Goal: Use online tool/utility: Use online tool/utility

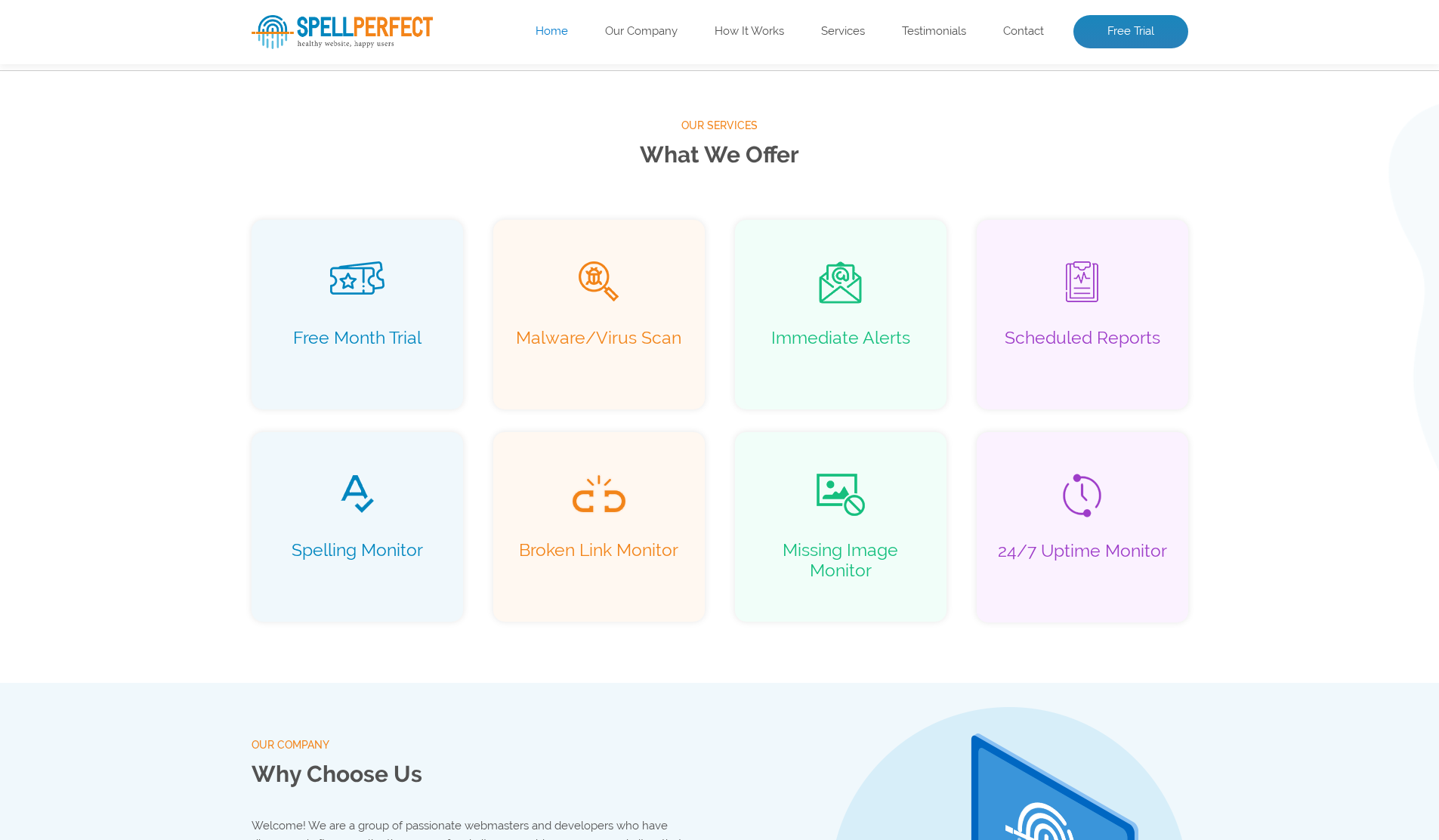
scroll to position [1883, 0]
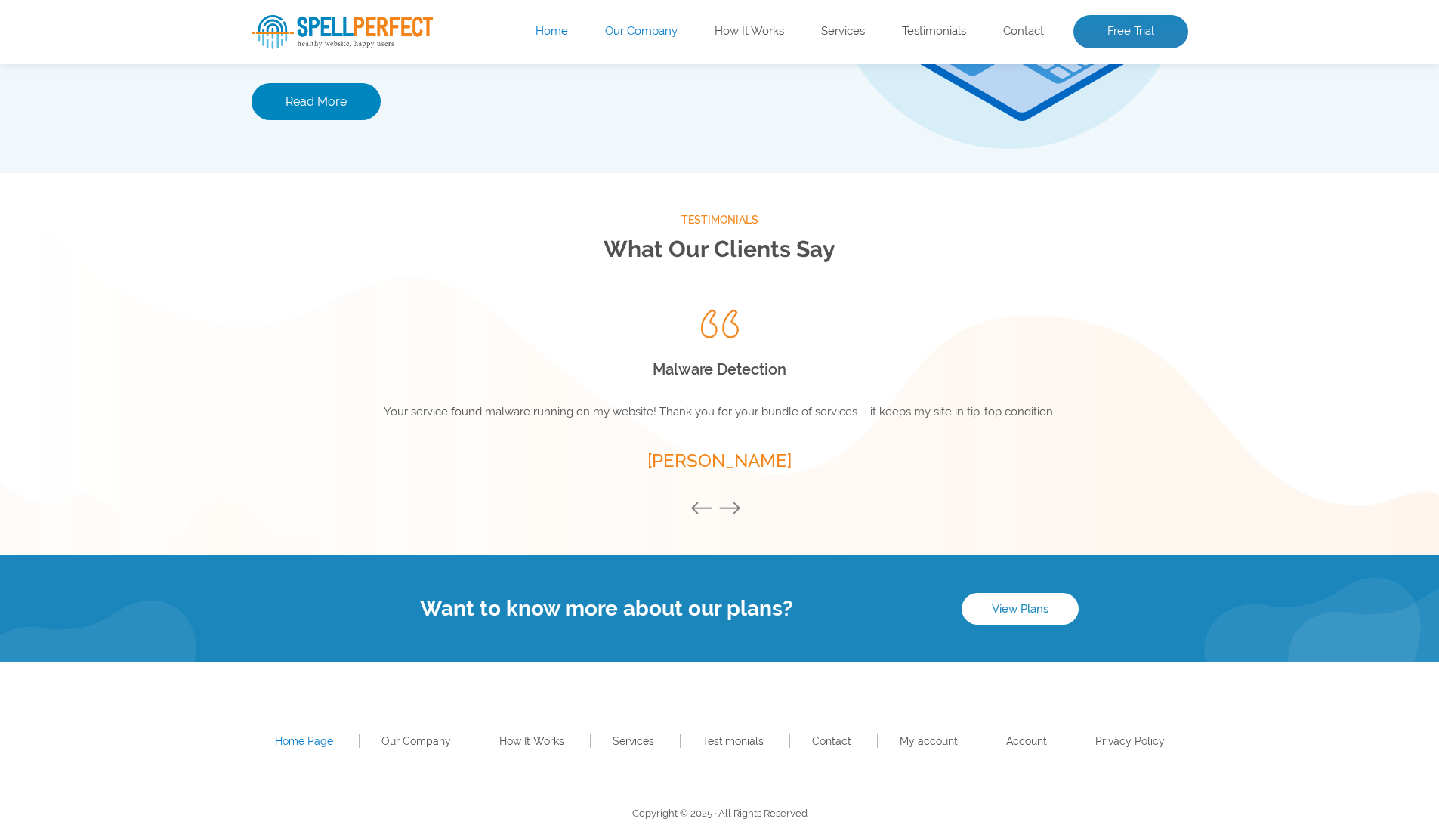
click at [630, 36] on link "Our Company" at bounding box center [641, 31] width 73 height 15
click at [731, 516] on button "Next" at bounding box center [734, 509] width 31 height 16
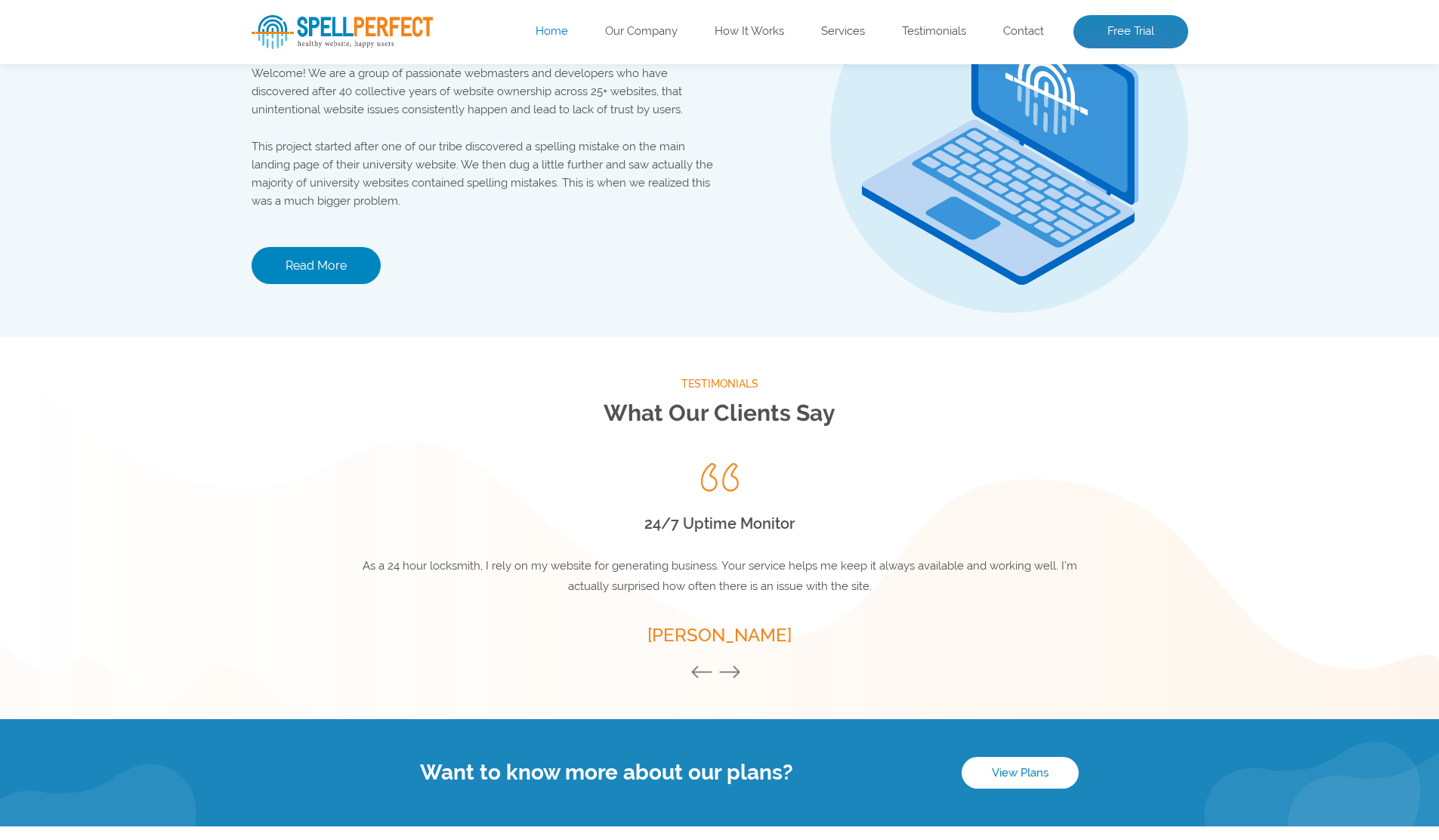
scroll to position [0, 0]
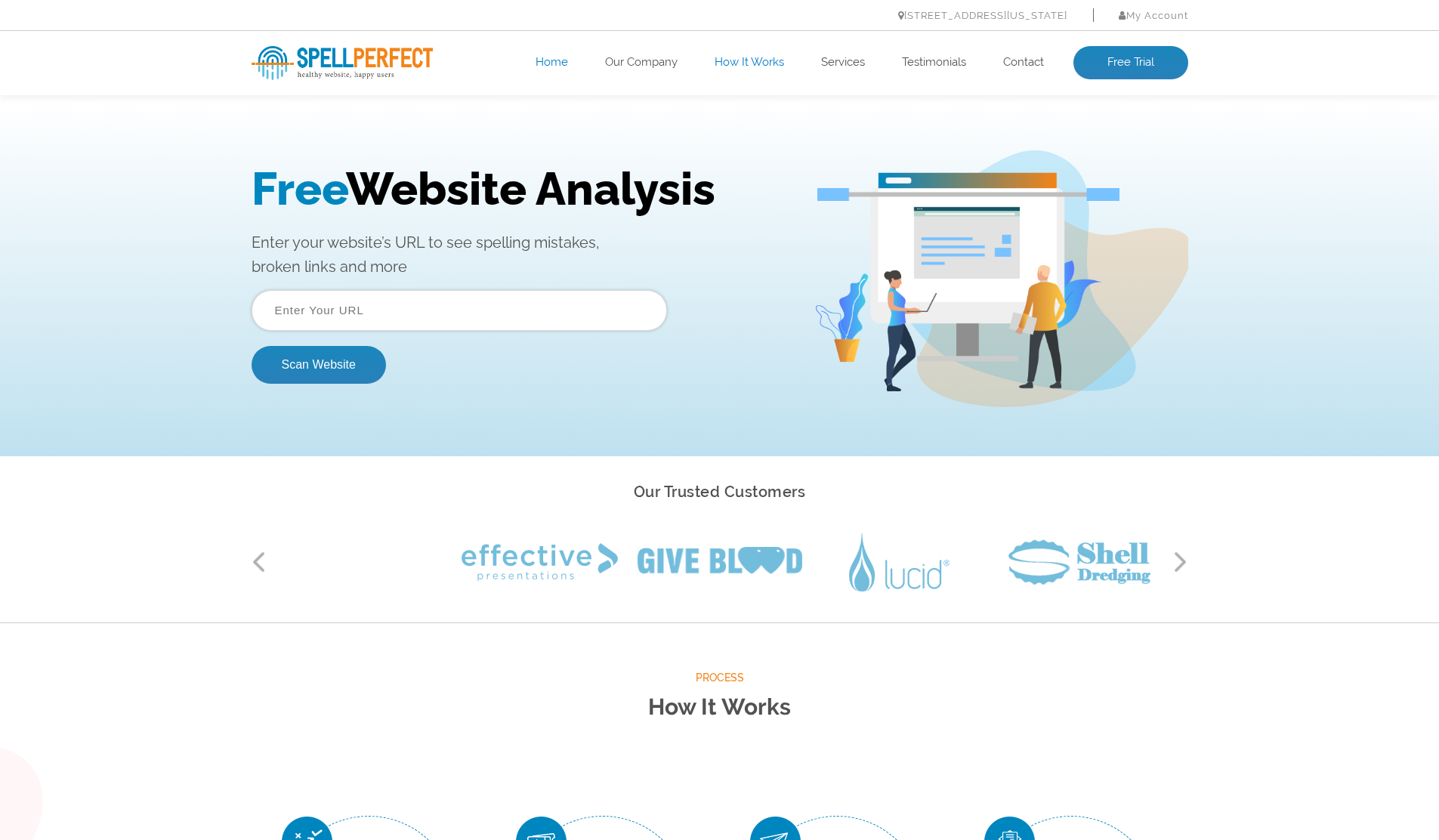
click at [750, 57] on link "How It Works" at bounding box center [749, 63] width 70 height 15
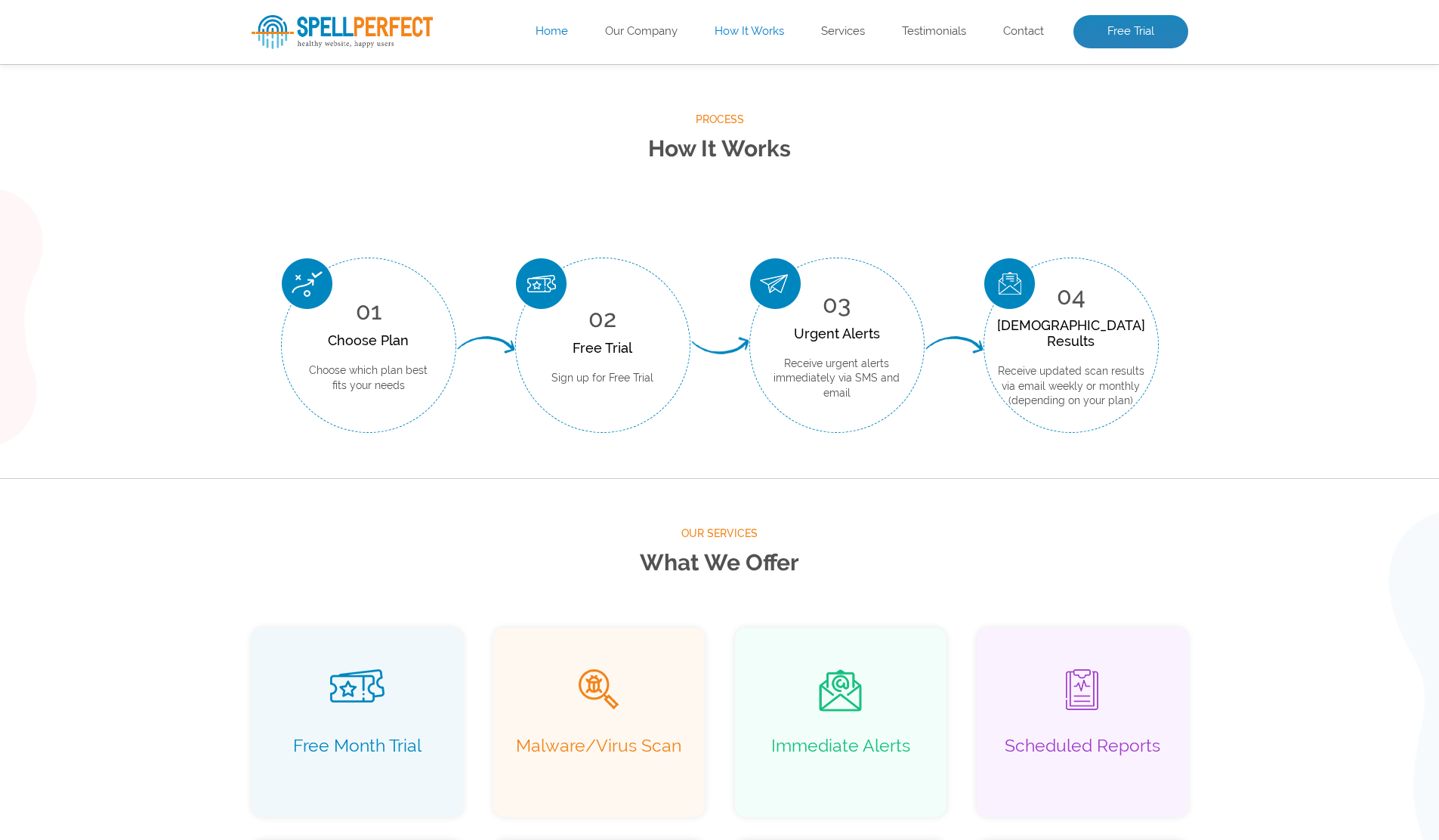
scroll to position [559, 0]
click at [657, 42] on ul "Home Our Company How It Works Services Testimonials Contact Free Trial" at bounding box center [813, 31] width 749 height 34
click at [676, 33] on ul "Home Our Company How It Works Services Testimonials Contact Free Trial" at bounding box center [813, 31] width 749 height 34
click at [666, 34] on link "Our Company" at bounding box center [641, 31] width 73 height 15
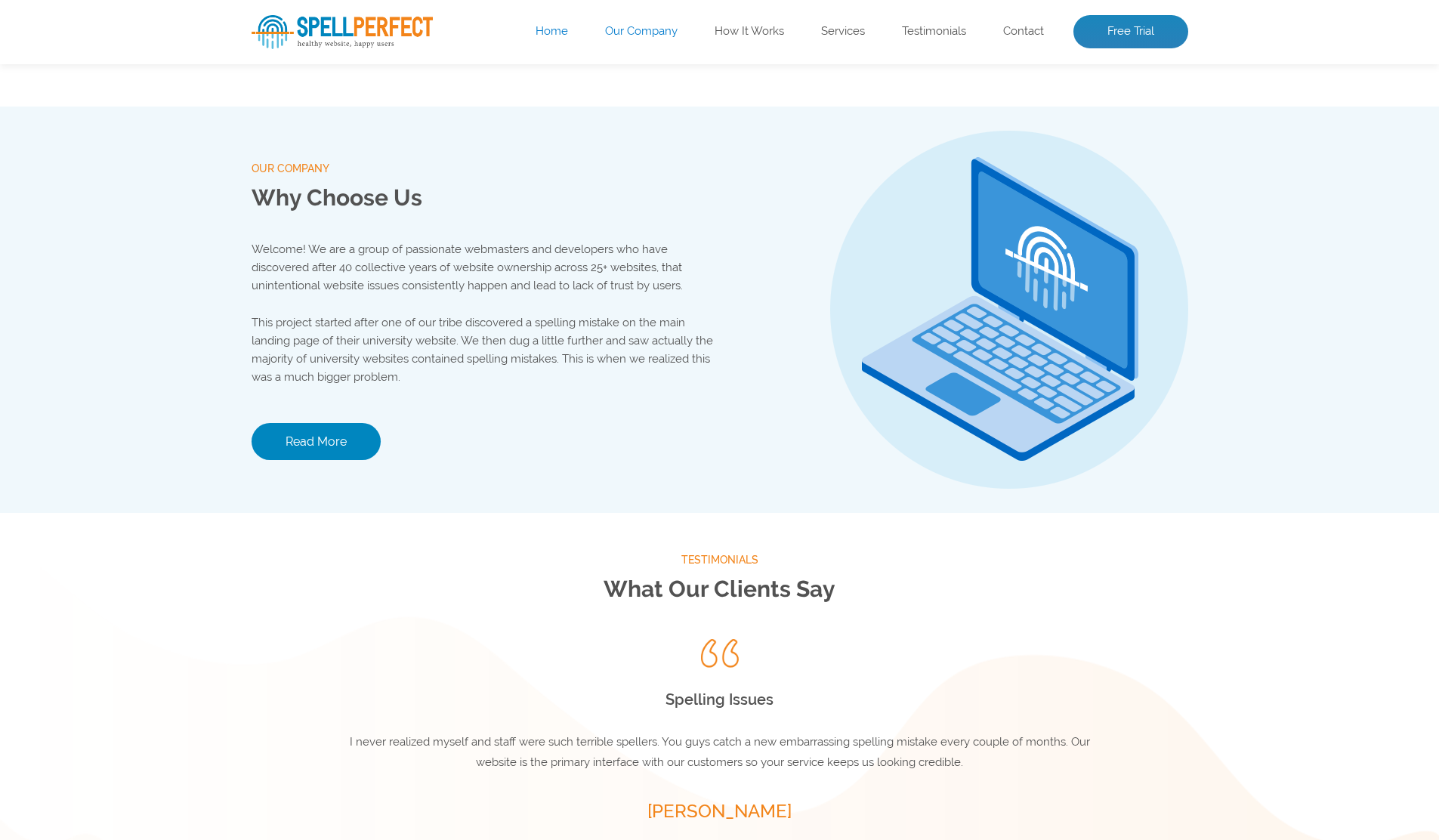
scroll to position [1585, 0]
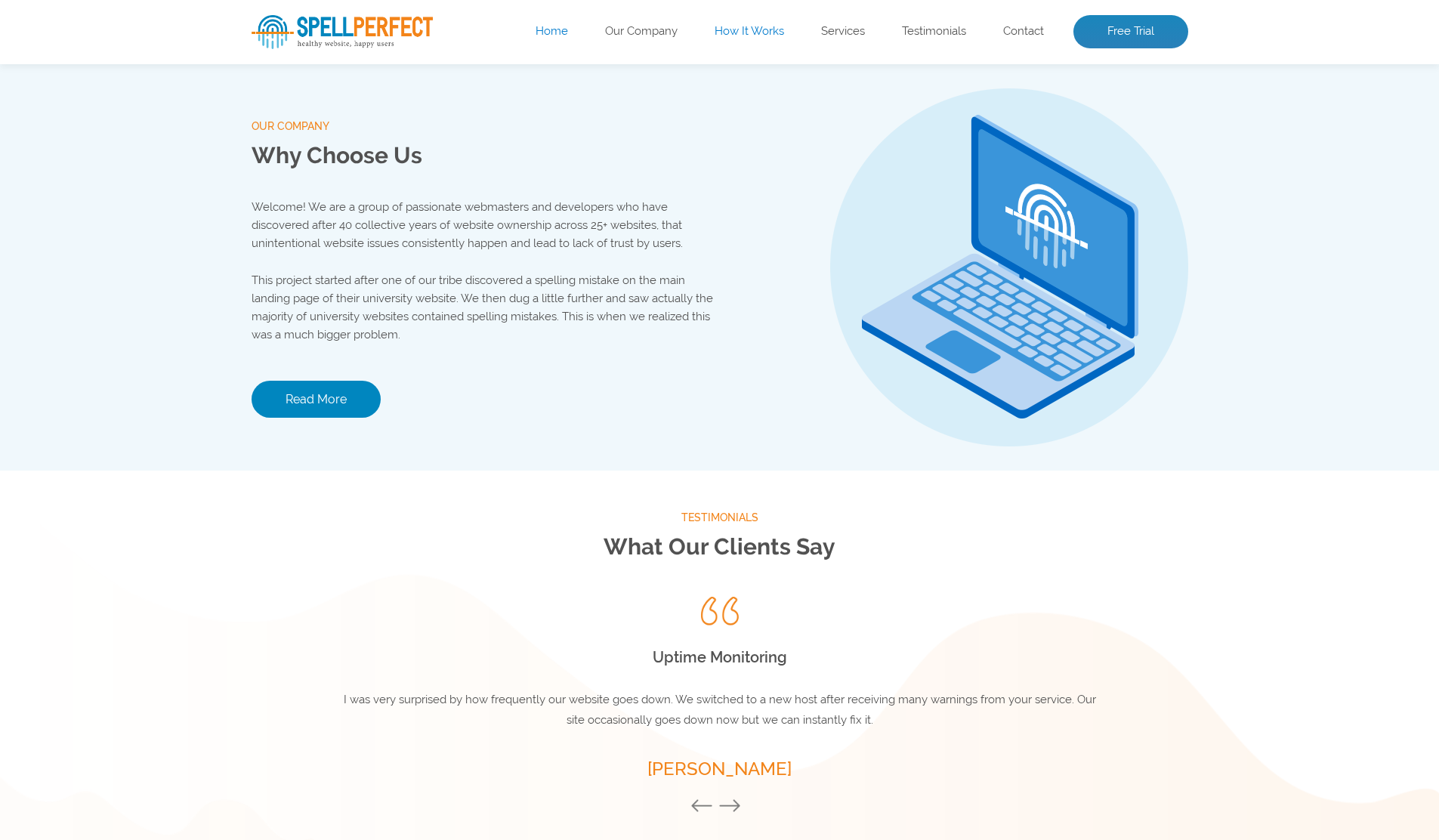
click at [770, 34] on link "How It Works" at bounding box center [749, 31] width 70 height 15
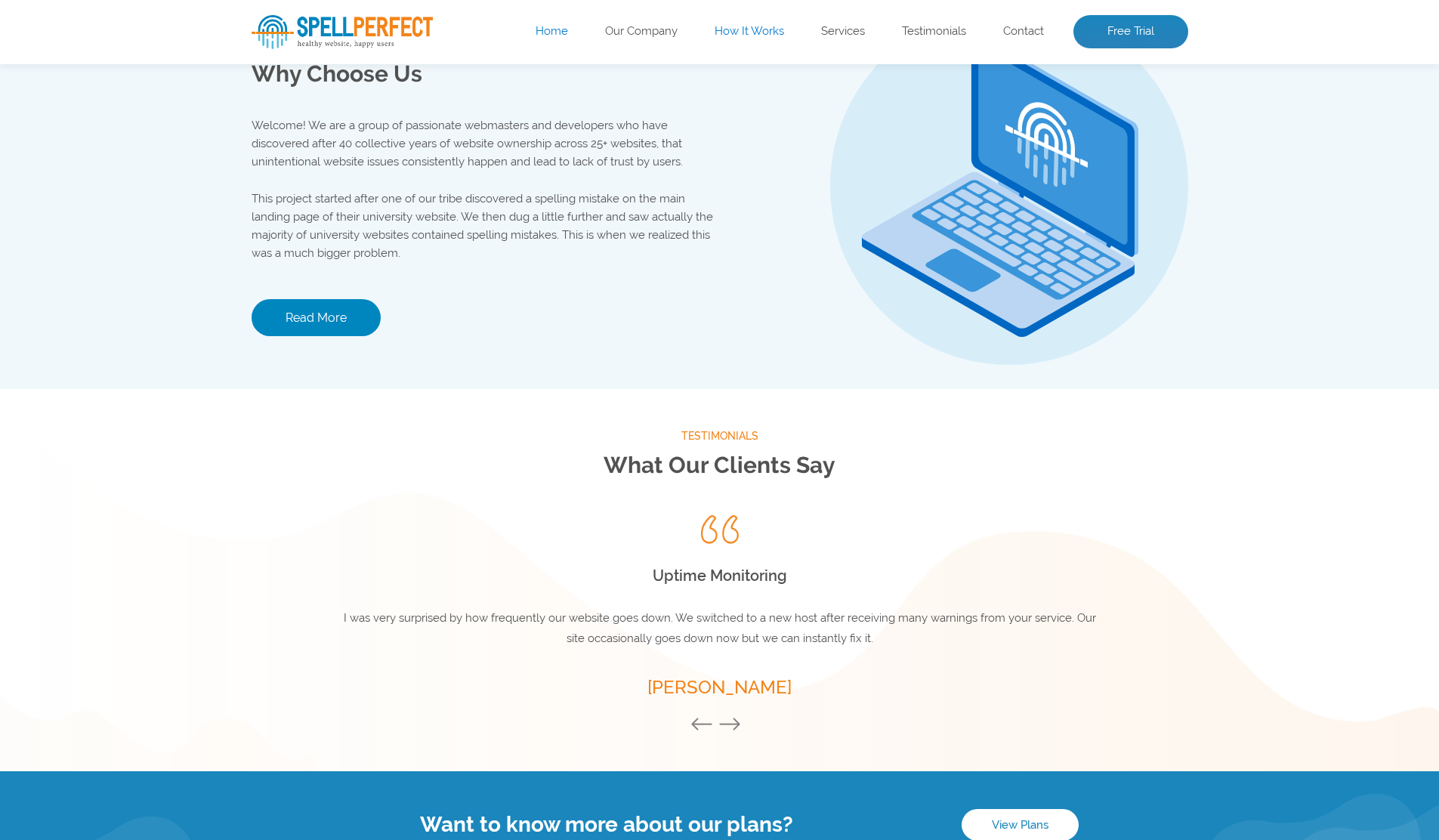
scroll to position [1883, 0]
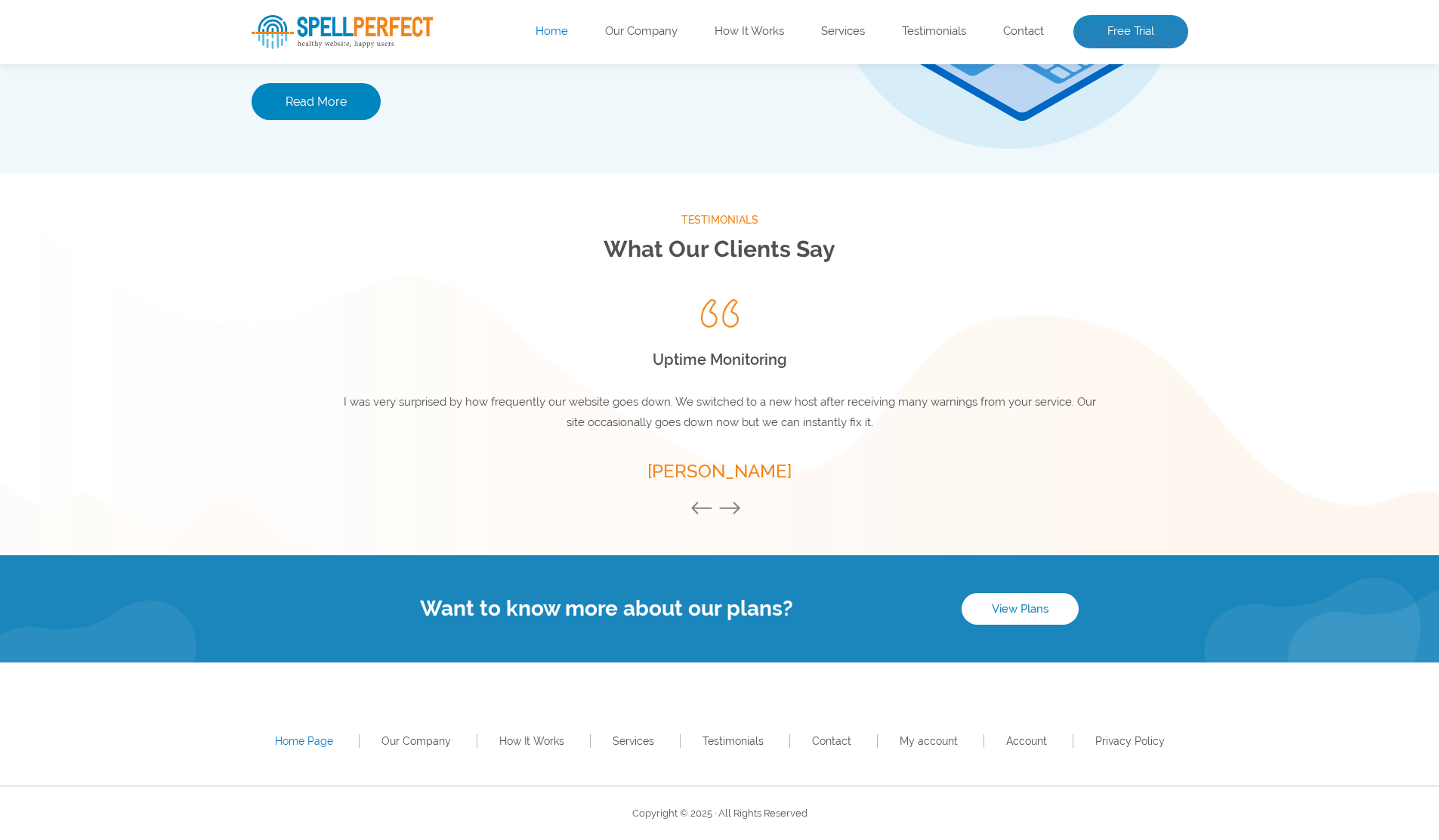
click at [713, 422] on span "I never realized myself and staff were such terrible spellers. You guys catch a…" at bounding box center [720, 411] width 741 height 34
drag, startPoint x: 575, startPoint y: 417, endPoint x: 723, endPoint y: 414, distance: 148.0
click at [723, 414] on p "I never realized myself and staff were such terrible spellers. You guys catch a…" at bounding box center [720, 412] width 755 height 41
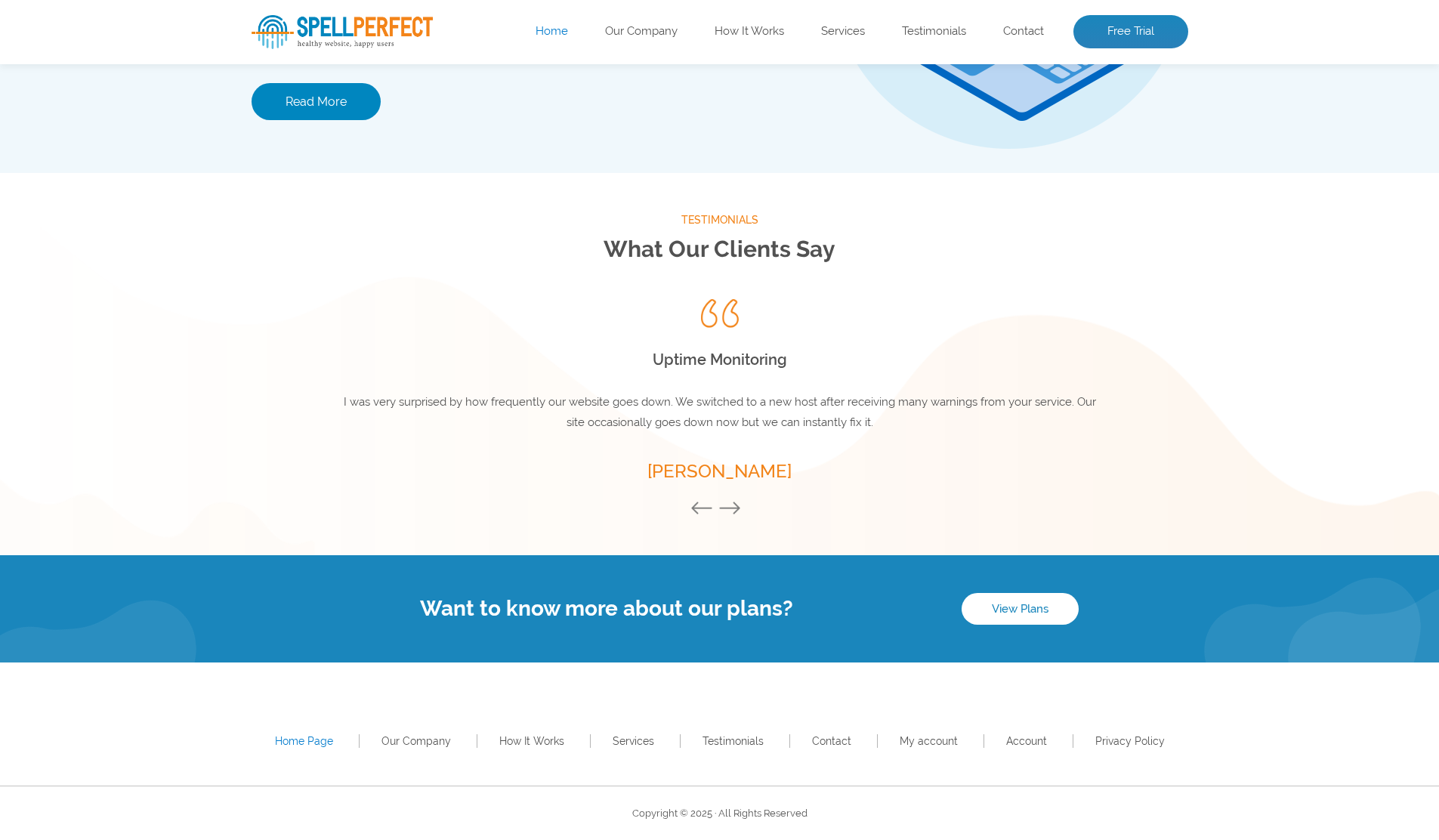
click at [723, 414] on p "I never realized myself and staff were such terrible spellers. You guys catch a…" at bounding box center [720, 412] width 755 height 41
drag, startPoint x: 848, startPoint y: 426, endPoint x: 699, endPoint y: 412, distance: 149.7
click at [700, 412] on p "I never realized myself and staff were such terrible spellers. You guys catch a…" at bounding box center [720, 412] width 755 height 41
click at [698, 412] on p "I never realized myself and staff were such terrible spellers. You guys catch a…" at bounding box center [720, 412] width 755 height 41
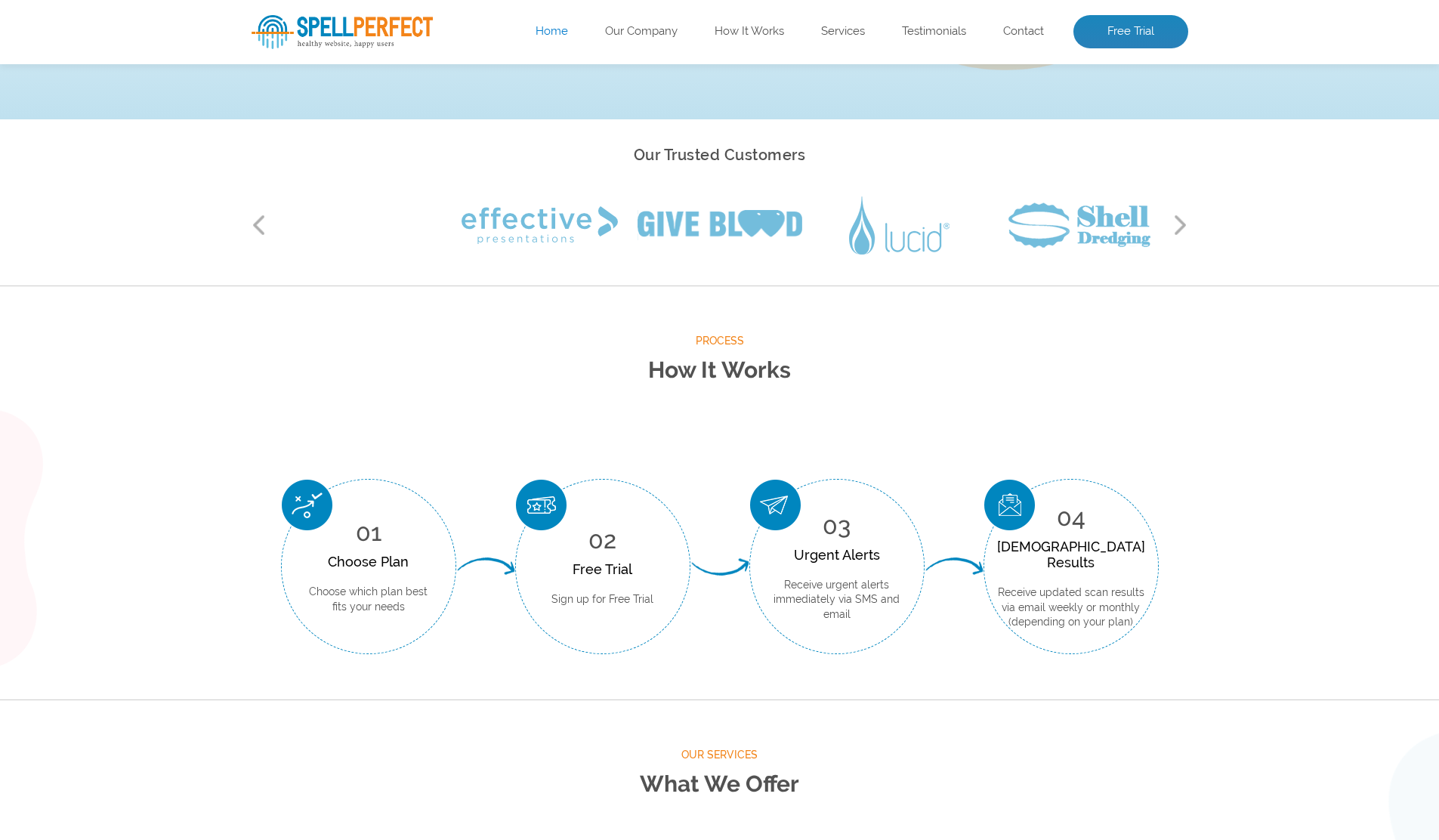
scroll to position [0, 0]
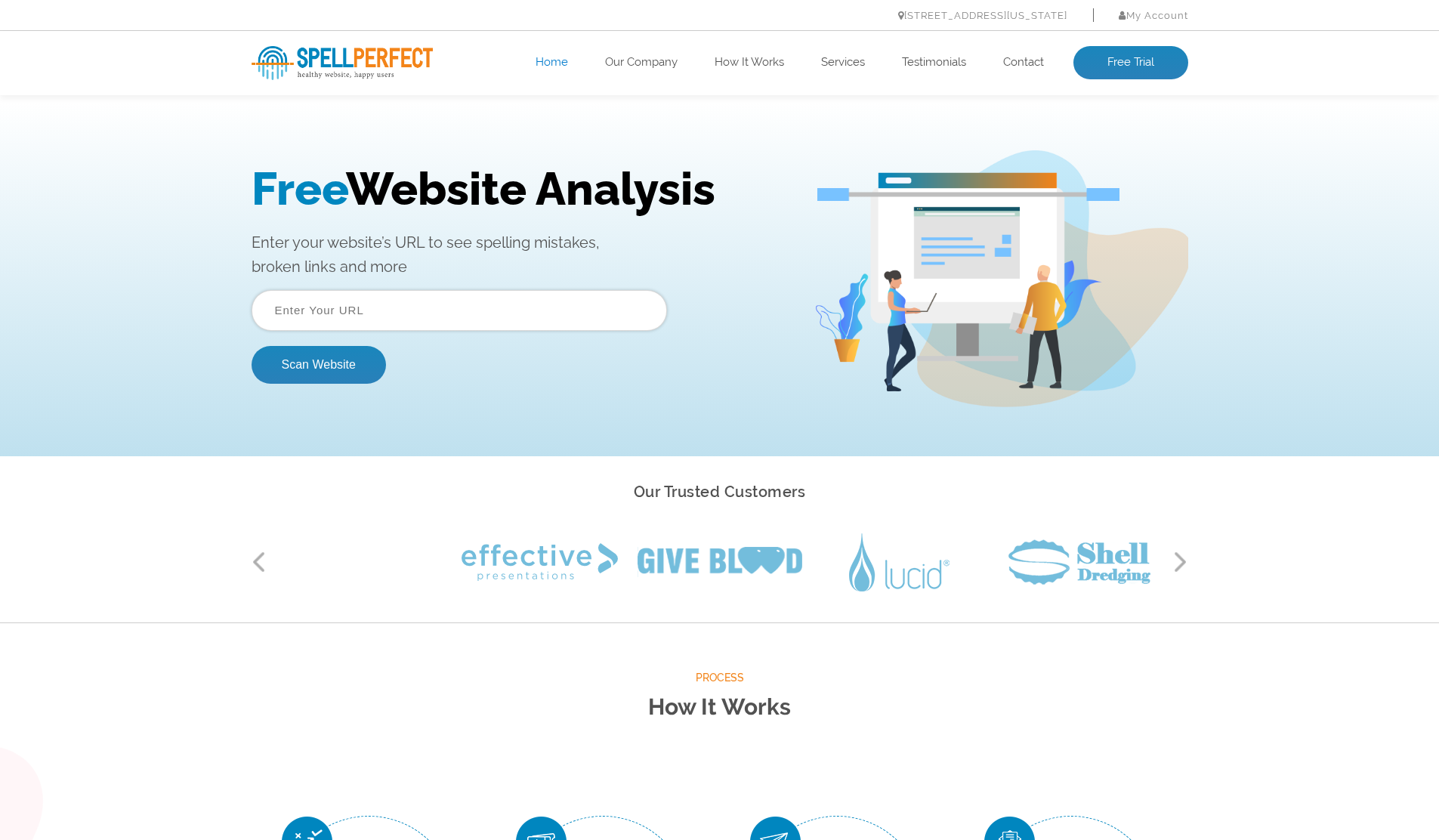
click at [688, 411] on div "Free Website Analysis Enter your website’s URL to see spelling mistakes, broken…" at bounding box center [720, 278] width 1439 height 355
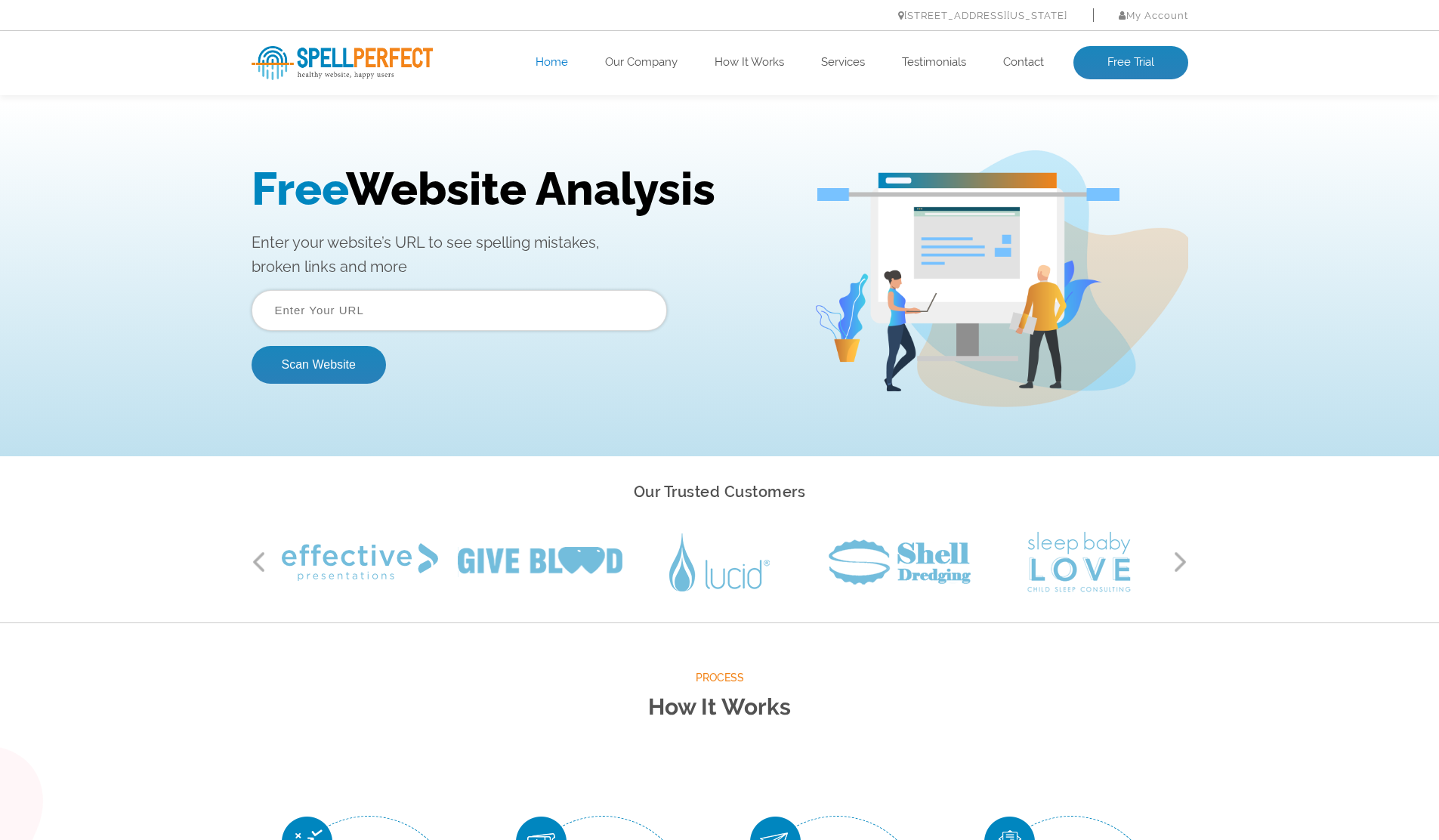
click at [688, 411] on div "Free Website Analysis Enter your website’s URL to see spelling mistakes, broken…" at bounding box center [720, 278] width 1439 height 355
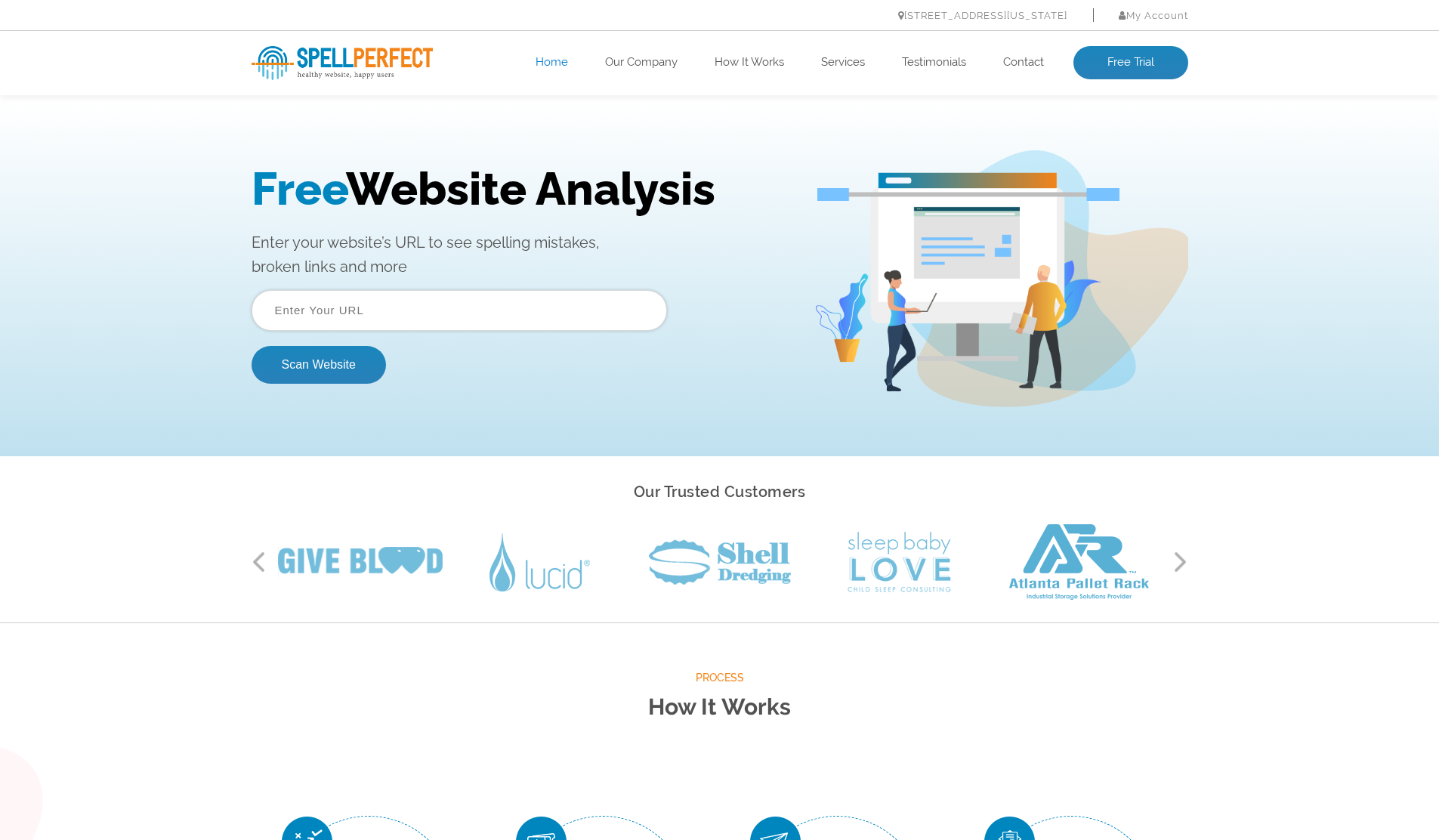
click at [511, 318] on input "text" at bounding box center [459, 311] width 415 height 41
type input "[DOMAIN_NAME]"
click at [318, 367] on button "Scan Website" at bounding box center [319, 364] width 135 height 38
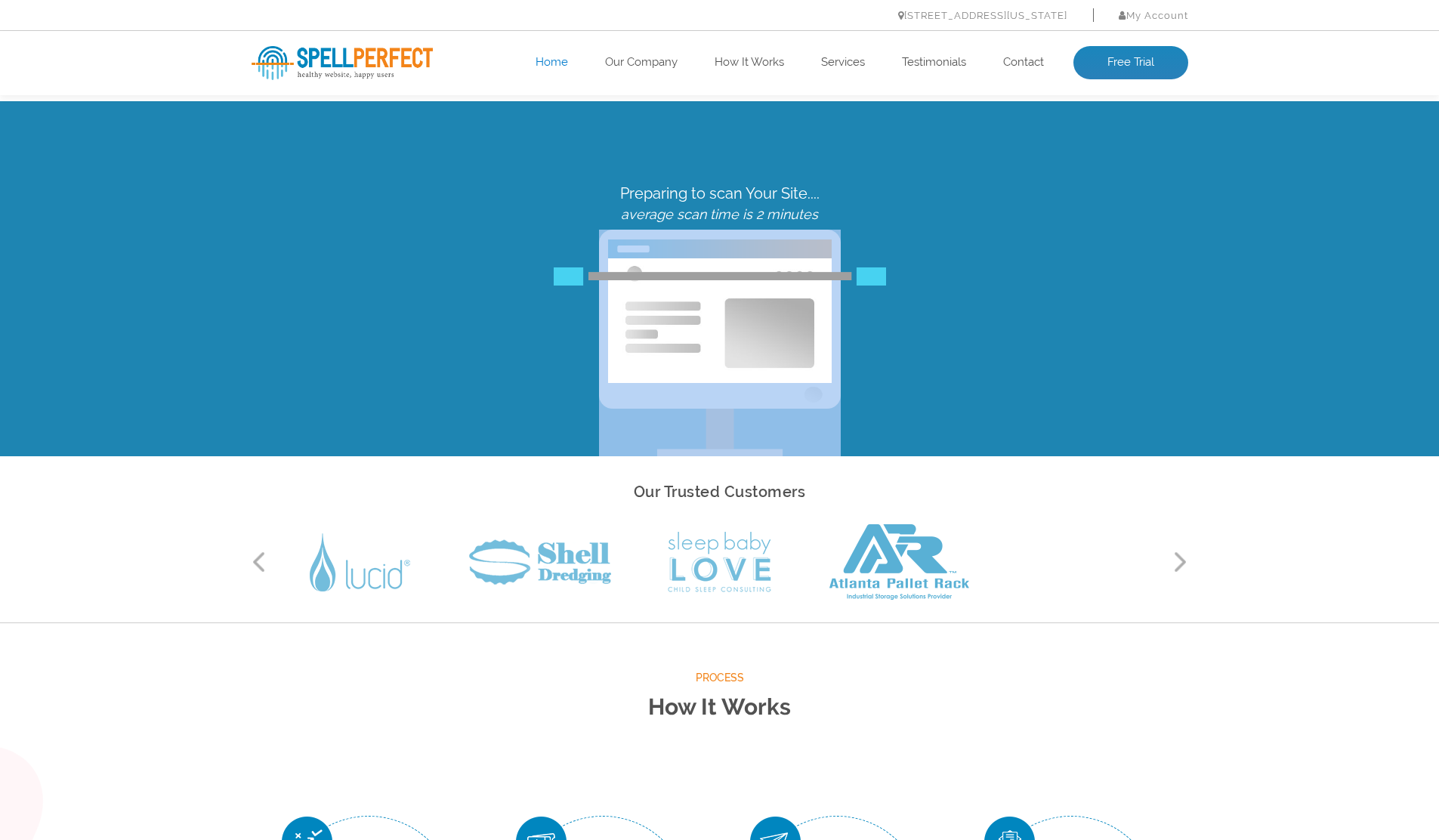
drag, startPoint x: 858, startPoint y: 379, endPoint x: 606, endPoint y: 374, distance: 252.0
click at [606, 374] on div "Preparing to scan Your Site.... average scan time is 2 minutes" at bounding box center [720, 321] width 960 height 272
drag, startPoint x: 543, startPoint y: 375, endPoint x: 858, endPoint y: 371, distance: 315.0
click at [858, 371] on div "Preparing to scan Your Site.... average scan time is 2 minutes" at bounding box center [720, 321] width 960 height 272
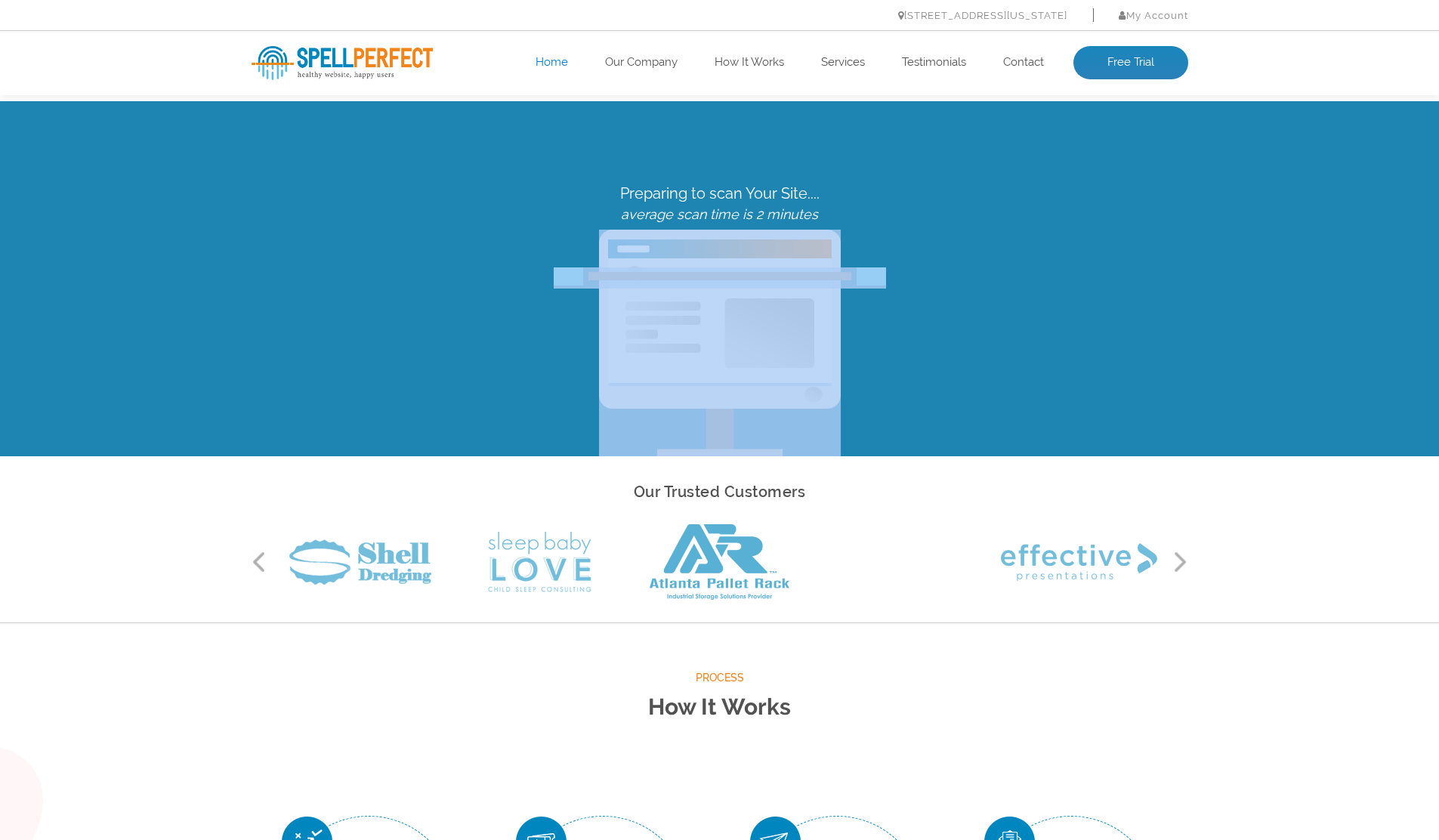
drag, startPoint x: 858, startPoint y: 371, endPoint x: 653, endPoint y: 364, distance: 205.1
click at [653, 364] on div "Preparing to scan Your Site.... average scan time is 2 minutes" at bounding box center [720, 321] width 960 height 272
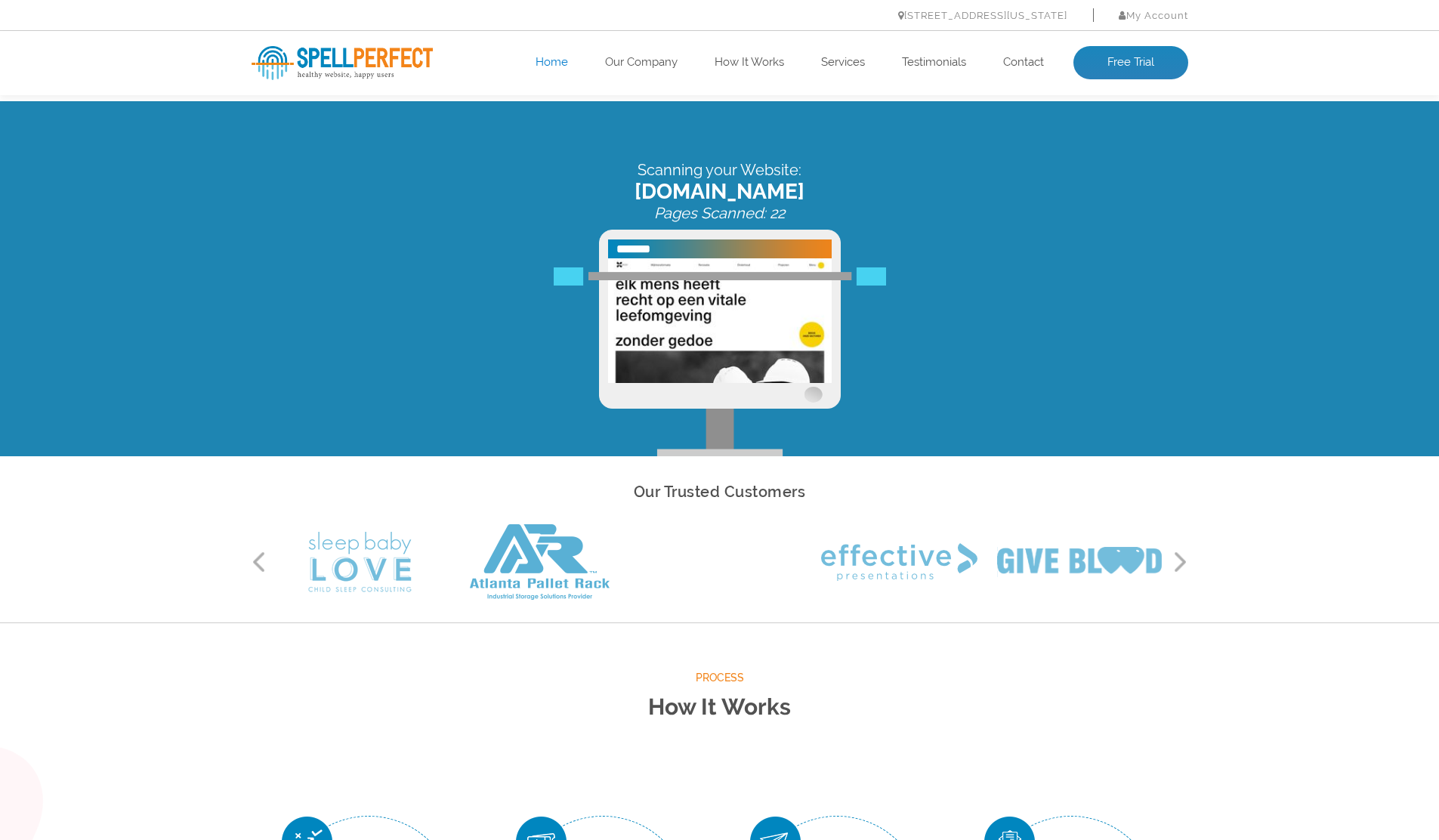
click at [1180, 402] on div "Scanning your Website: [DOMAIN_NAME] Pages Scanned: 22" at bounding box center [720, 309] width 960 height 296
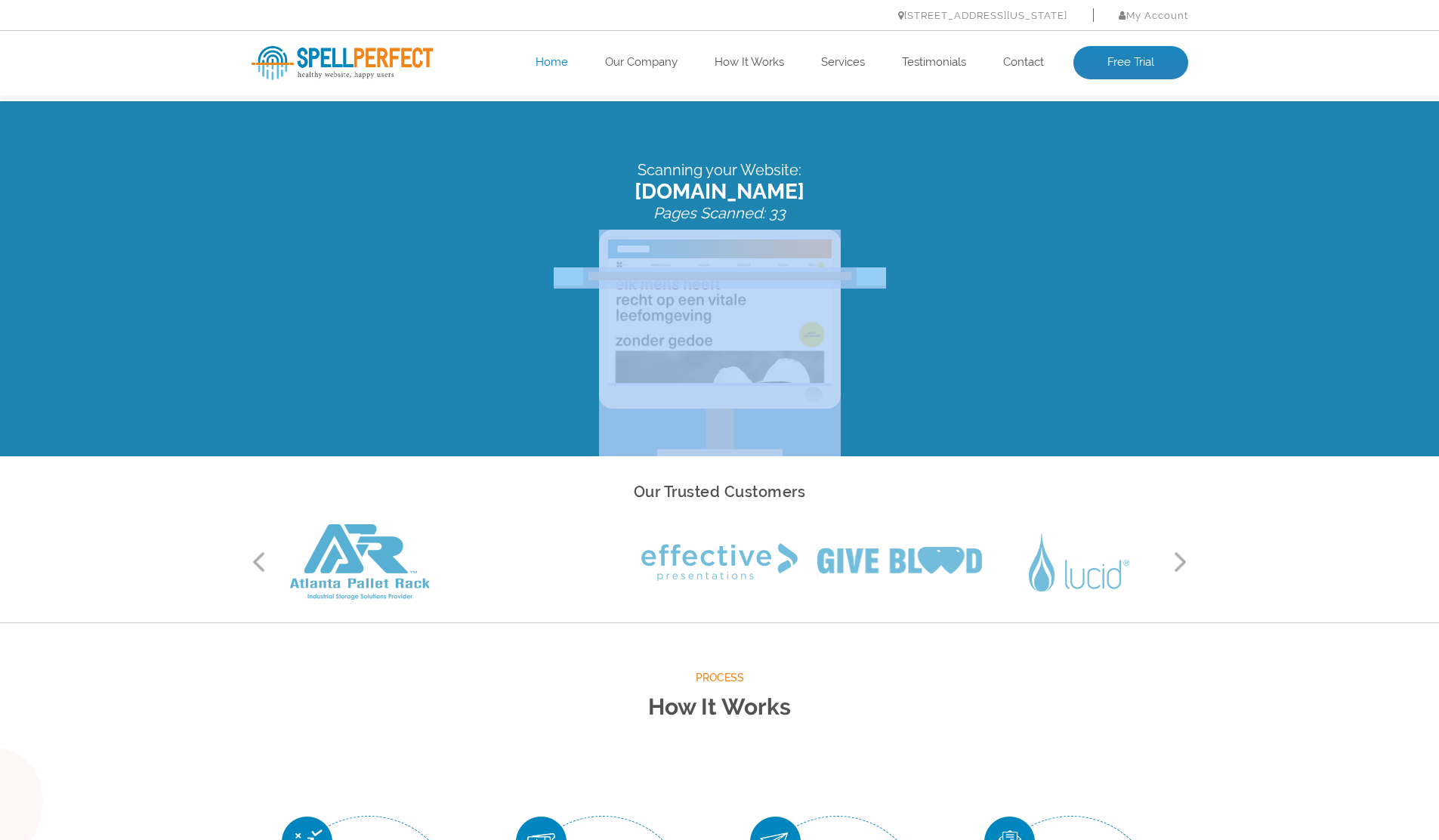
drag, startPoint x: 999, startPoint y: 379, endPoint x: 763, endPoint y: 382, distance: 236.0
click at [748, 382] on div "Scanning your Website: [DOMAIN_NAME] Pages Scanned: 33" at bounding box center [720, 309] width 960 height 296
click at [879, 379] on div "Scanning your Website: [DOMAIN_NAME] Pages Scanned: 33" at bounding box center [720, 309] width 960 height 296
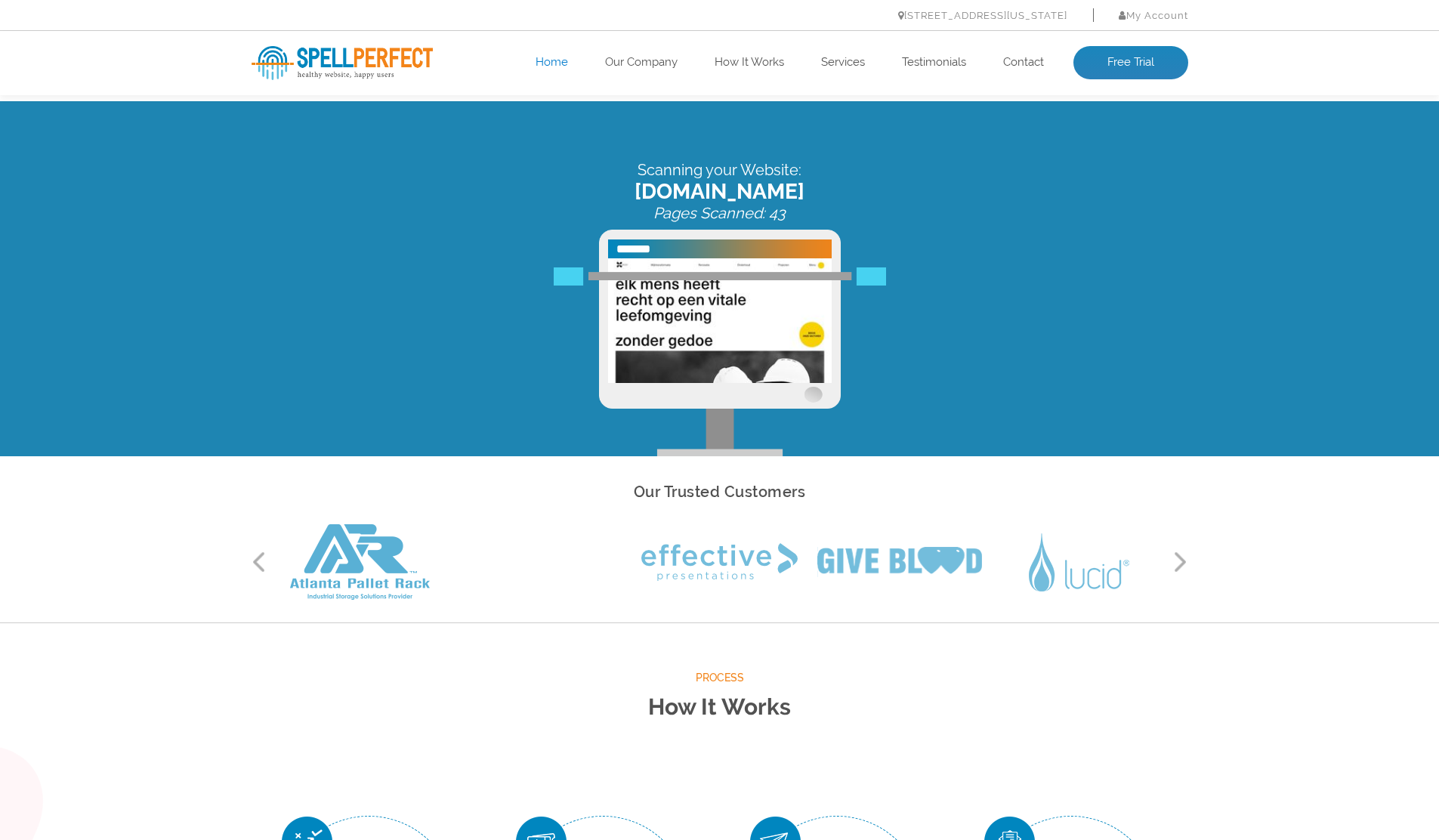
click at [928, 399] on div "Scanning your Website: [DOMAIN_NAME] Pages Scanned: 43" at bounding box center [720, 309] width 960 height 296
